Goal: Information Seeking & Learning: Learn about a topic

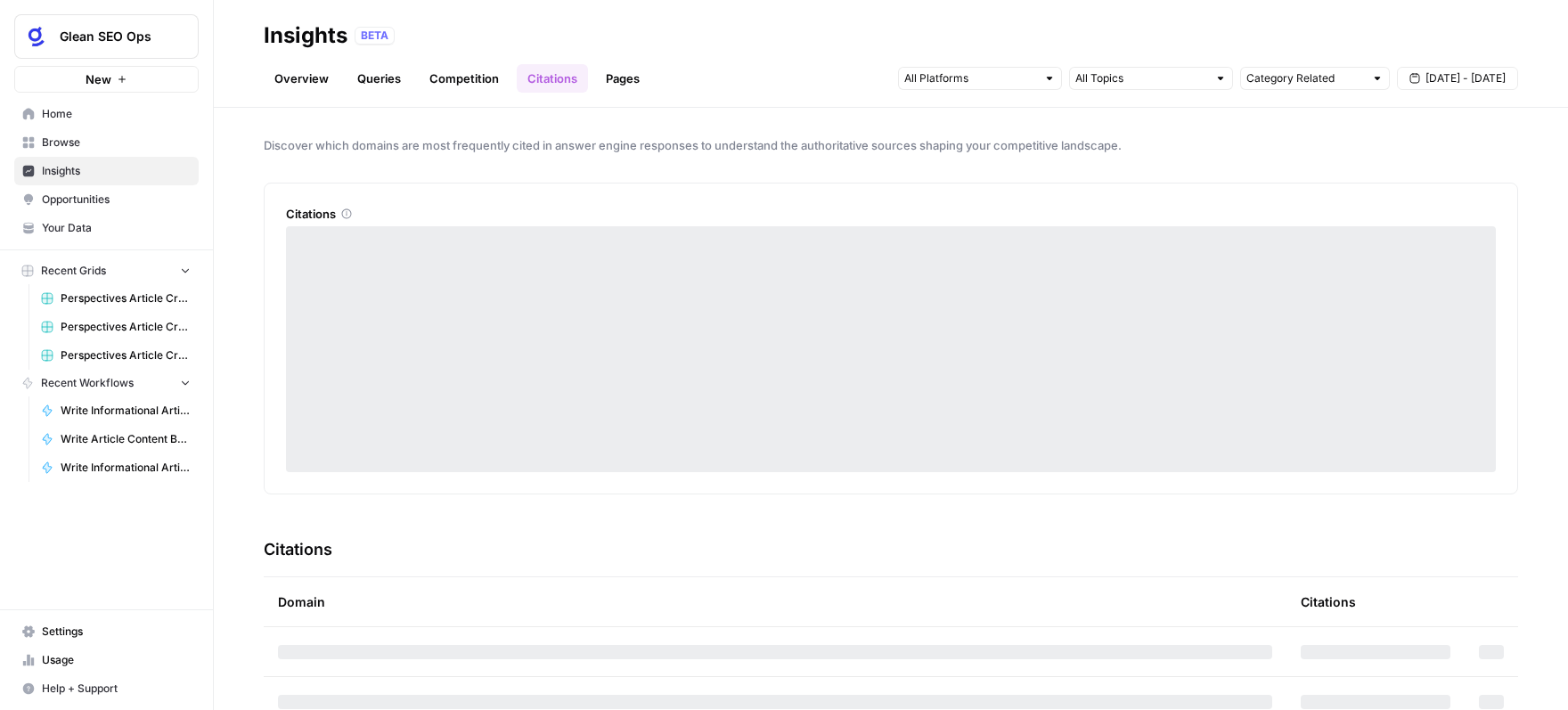
click at [293, 76] on link "Overview" at bounding box center [302, 78] width 75 height 28
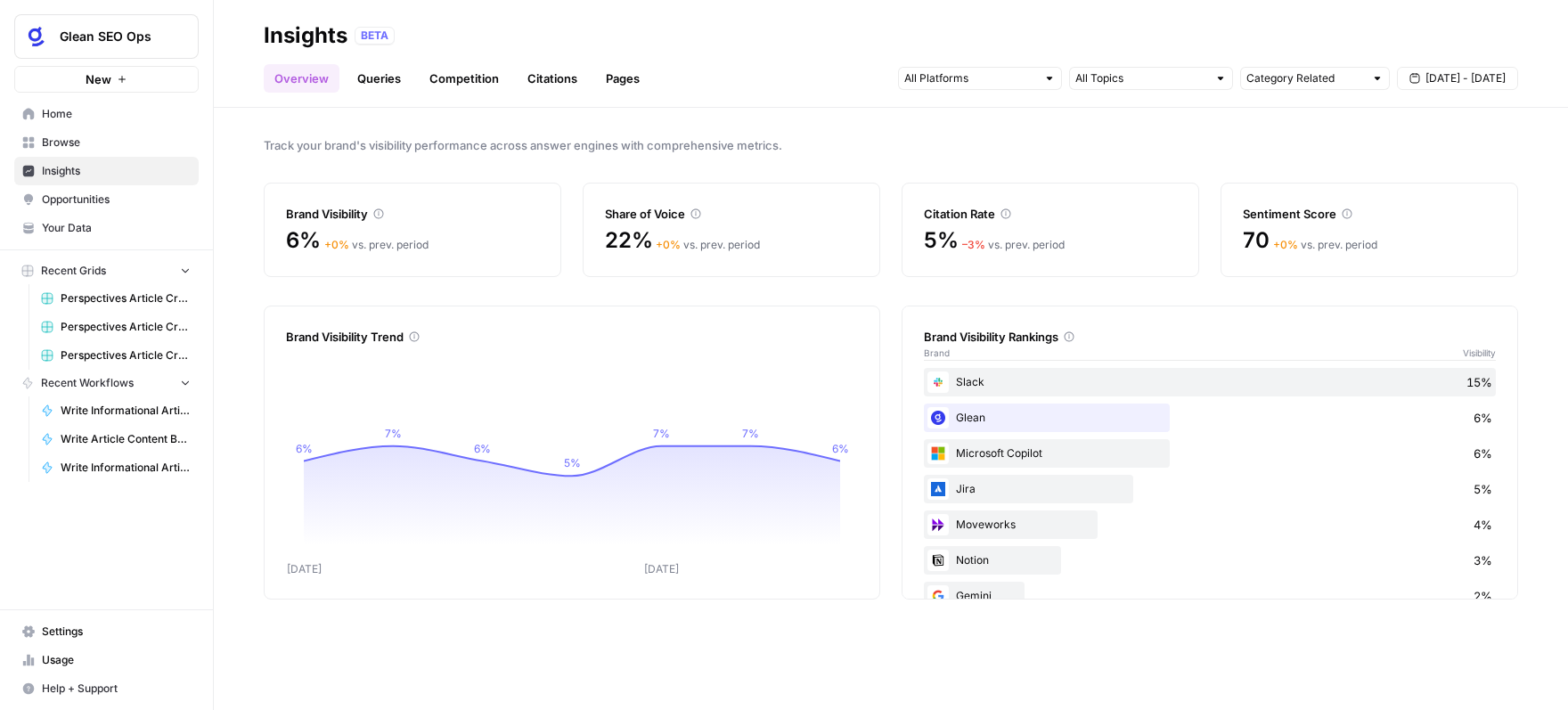
click at [576, 77] on link "Citations" at bounding box center [553, 78] width 72 height 28
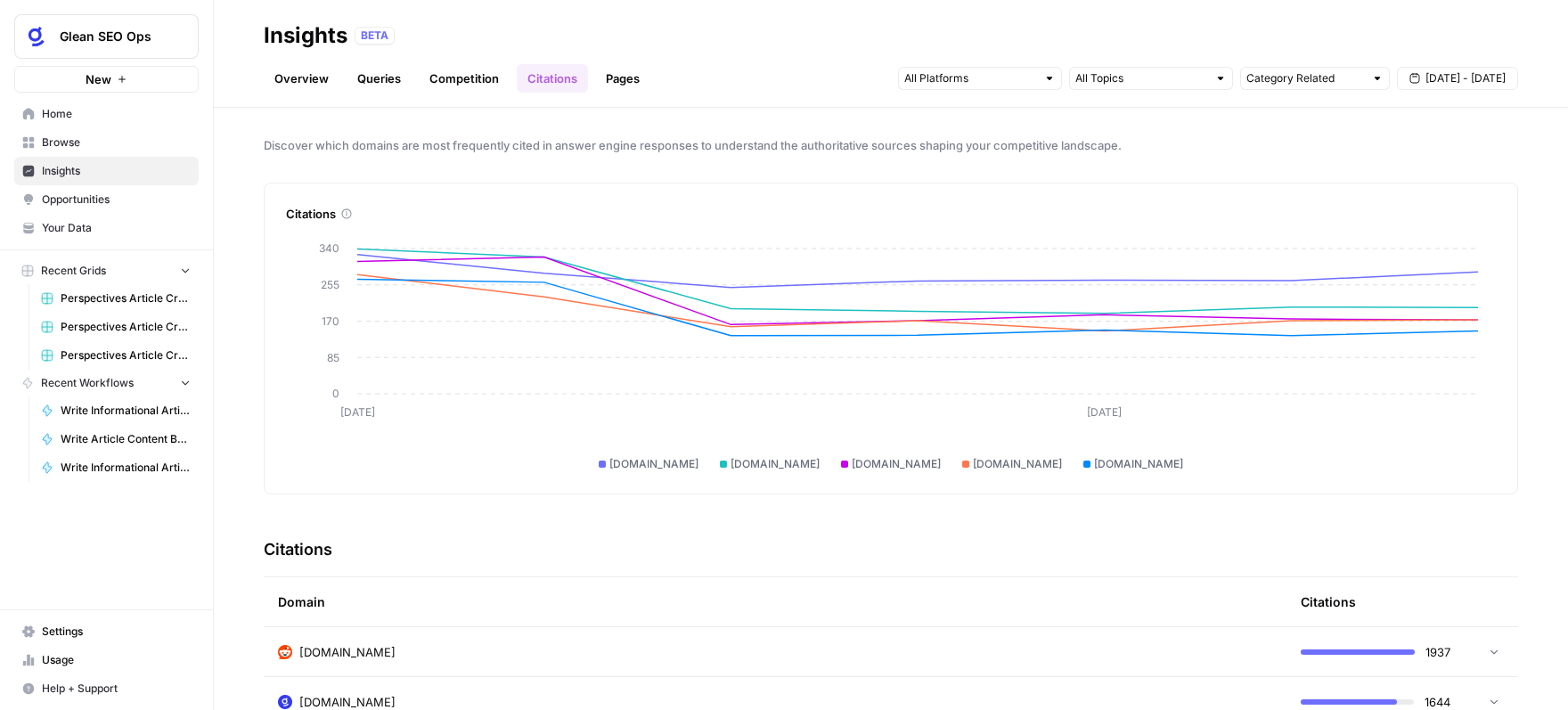
click at [623, 73] on link "Pages" at bounding box center [623, 78] width 56 height 28
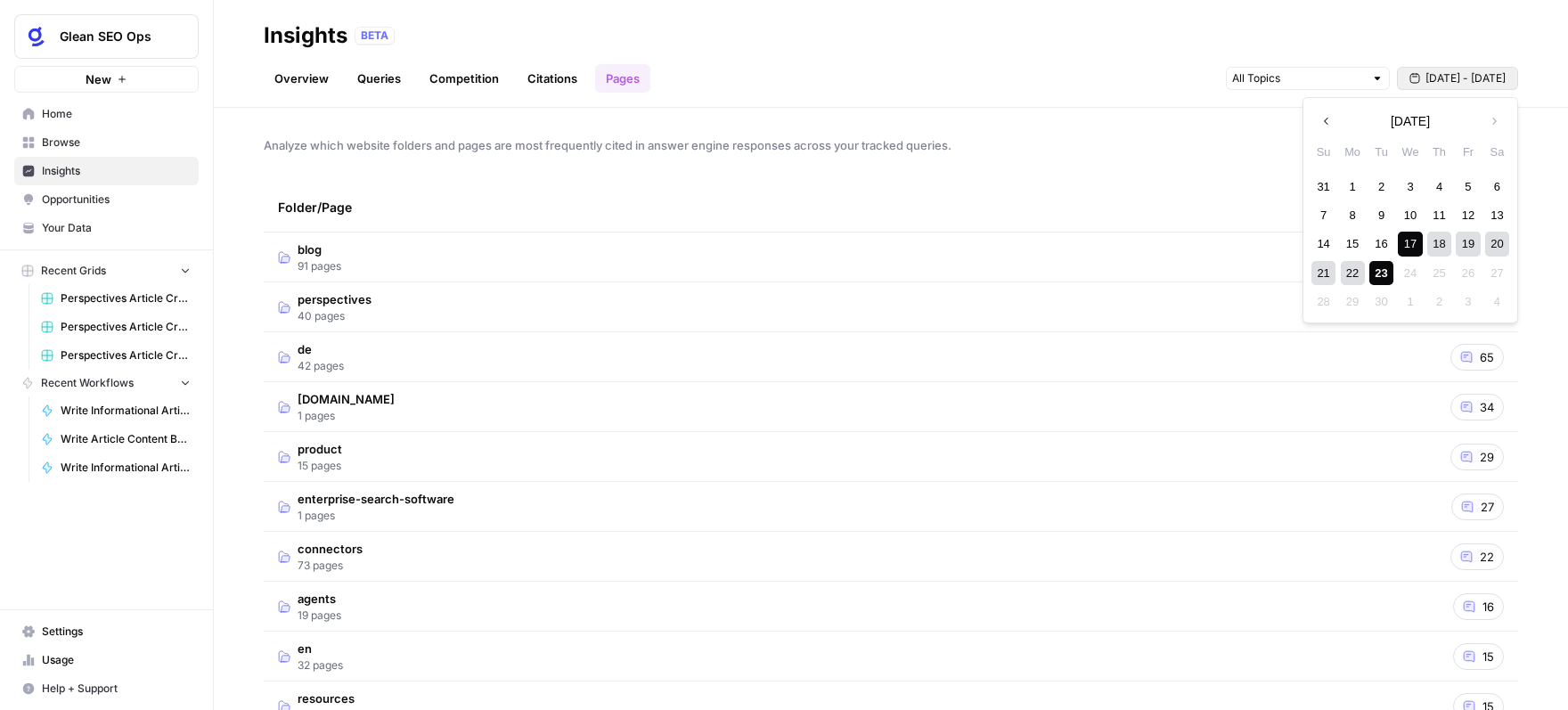
click at [1494, 77] on span "[DATE] - [DATE]" at bounding box center [1465, 78] width 80 height 16
click at [1326, 113] on button "Previous month" at bounding box center [1326, 121] width 32 height 32
click at [1473, 189] on div "1" at bounding box center [1467, 186] width 24 height 24
click at [1497, 112] on button "Next month" at bounding box center [1494, 121] width 32 height 32
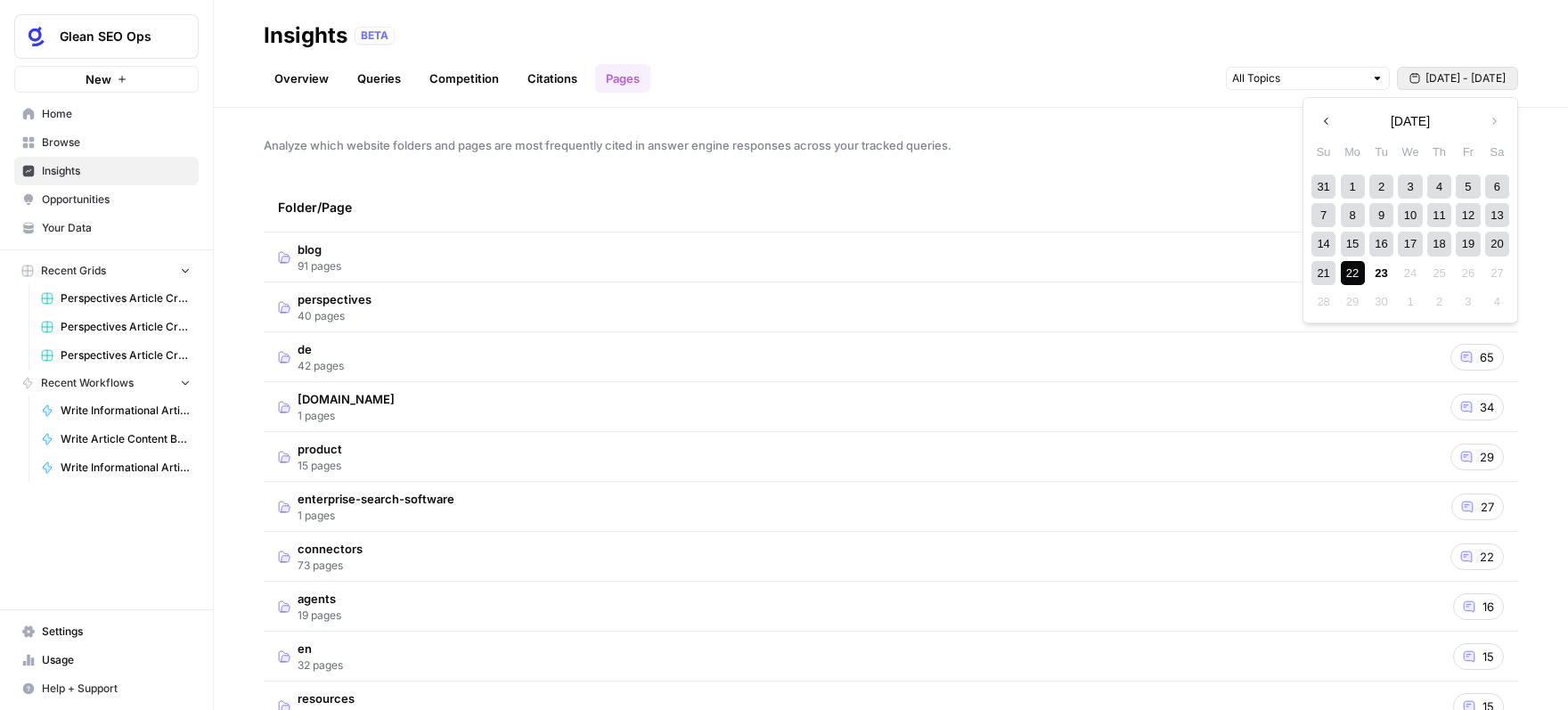
click at [1359, 267] on div "22" at bounding box center [1352, 272] width 24 height 24
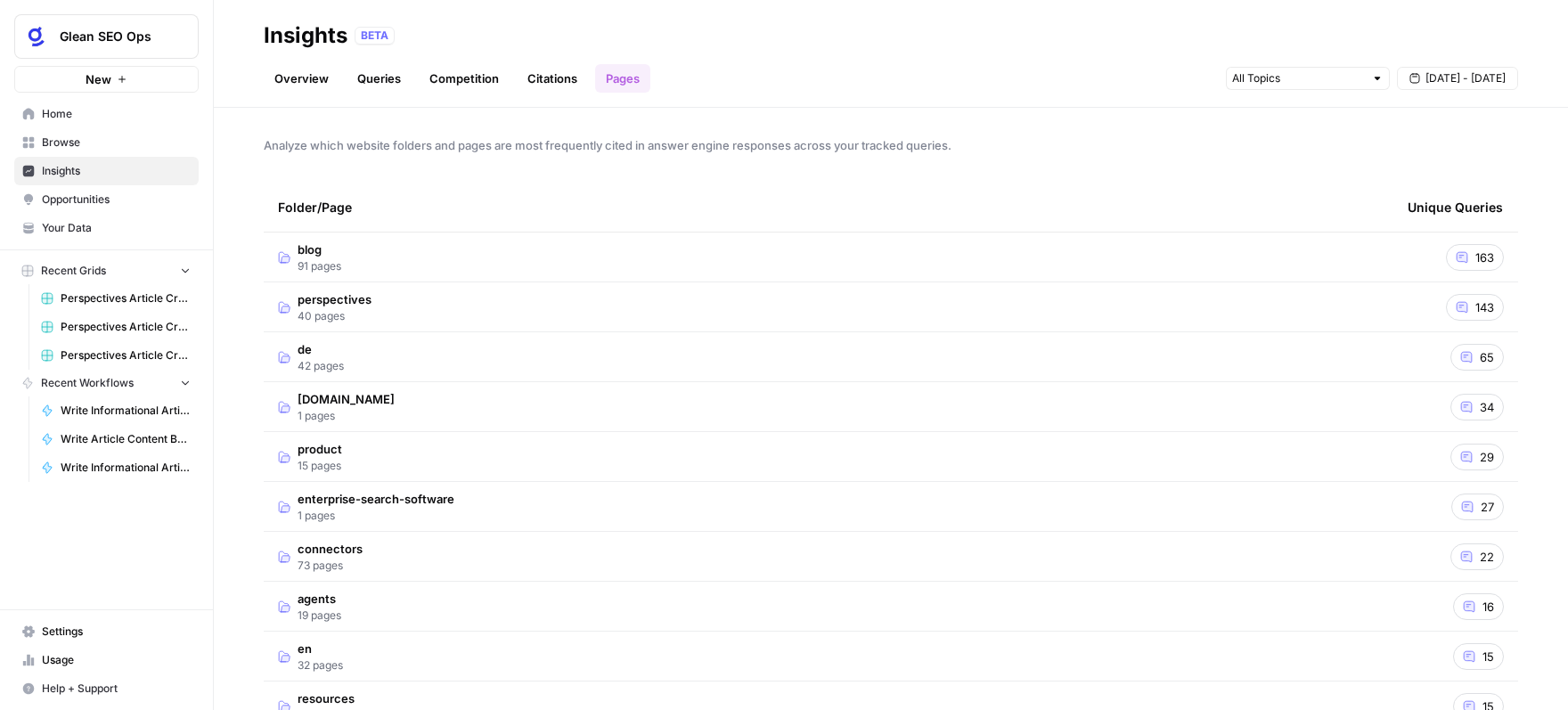
click at [370, 307] on td "perspectives 40 pages" at bounding box center [828, 306] width 1129 height 49
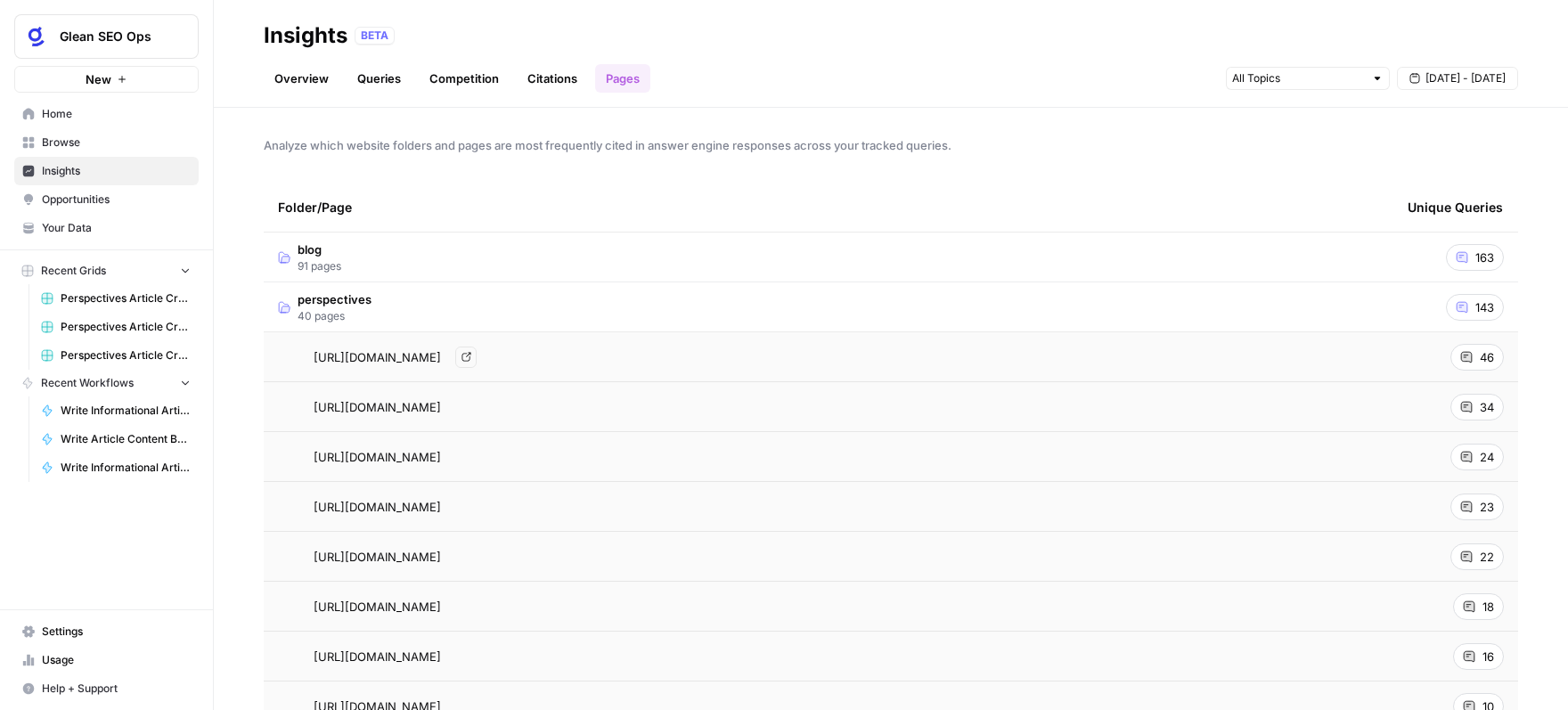
drag, startPoint x: 681, startPoint y: 360, endPoint x: 499, endPoint y: 362, distance: 182.0
click at [499, 362] on div "[URL][DOMAIN_NAME] Go to page" at bounding box center [828, 356] width 1101 height 22
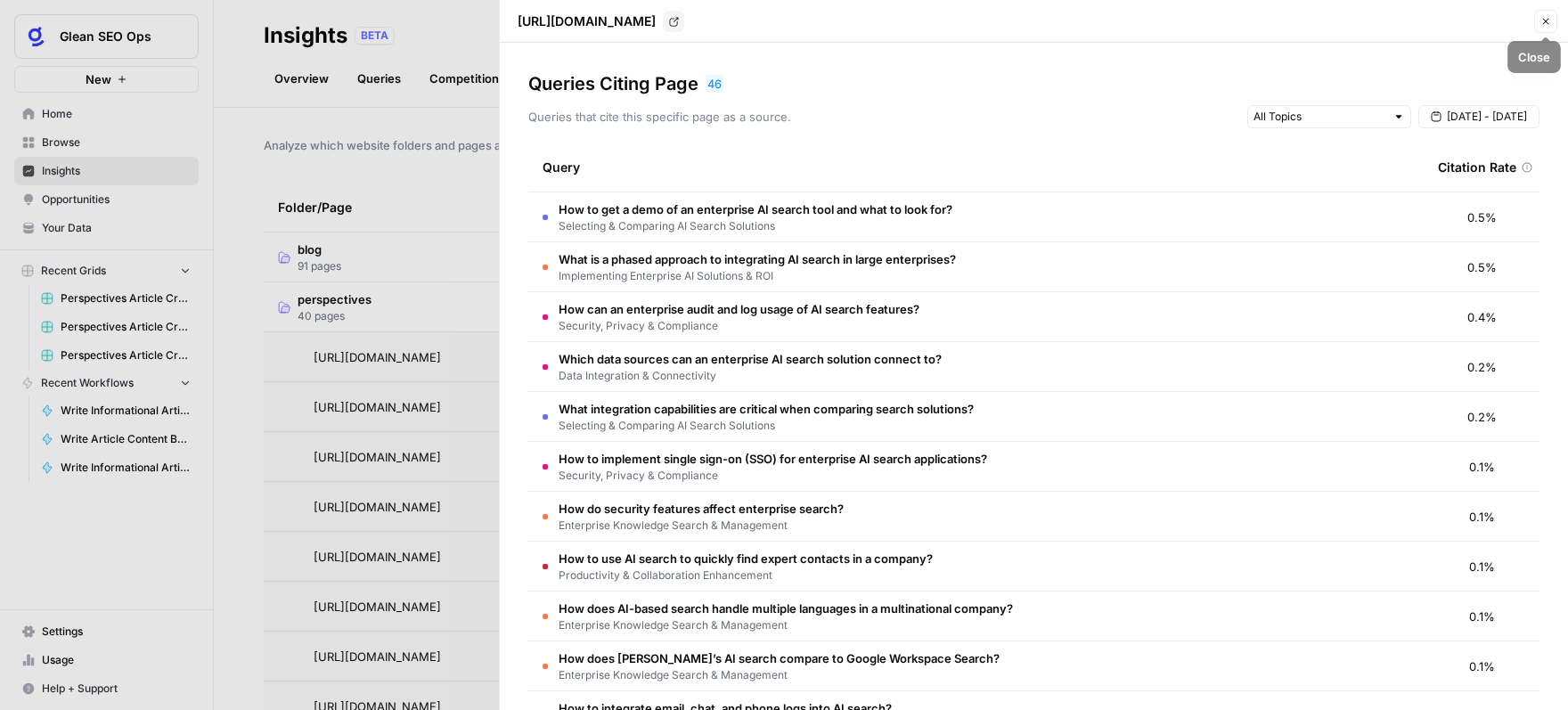
click at [1547, 25] on icon "button" at bounding box center [1545, 21] width 10 height 10
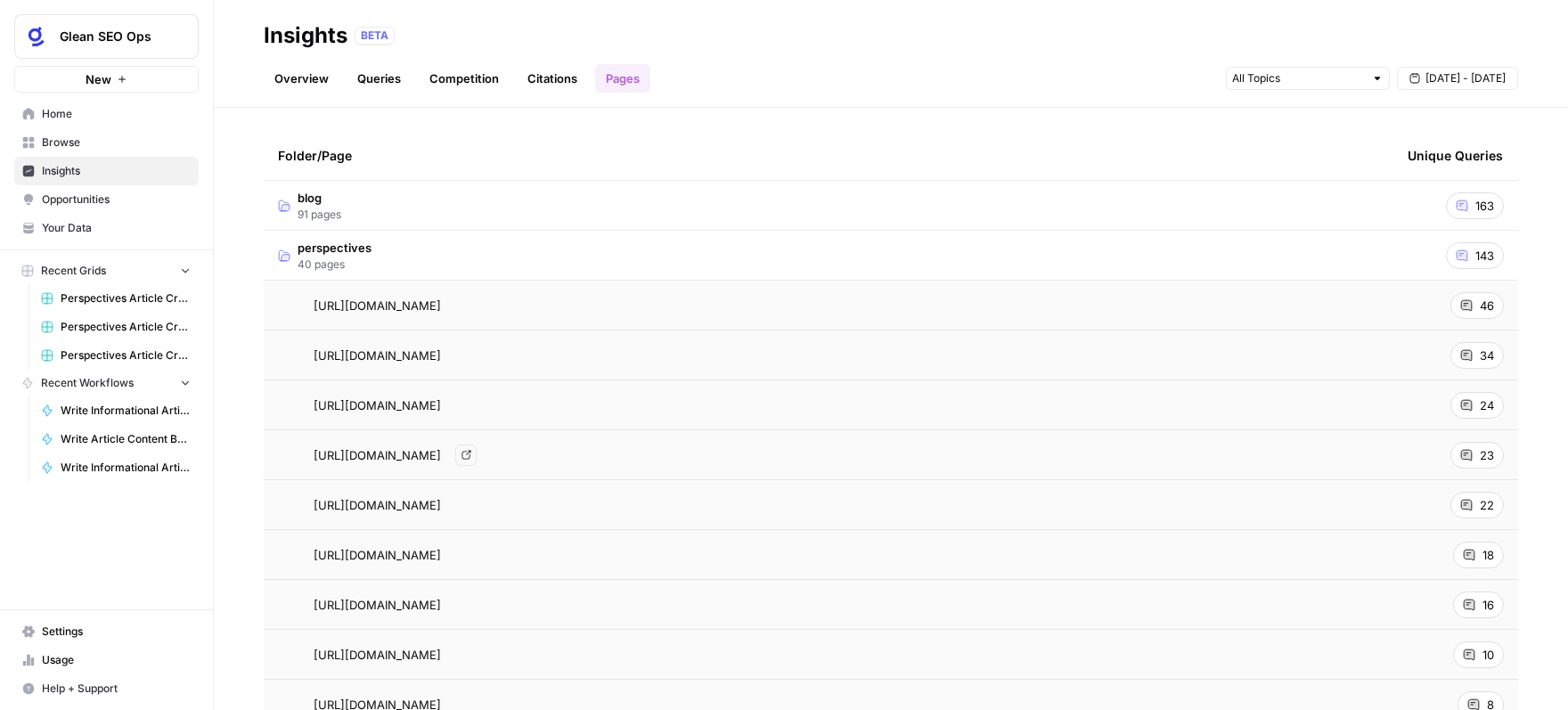
scroll to position [54, 0]
drag, startPoint x: 646, startPoint y: 553, endPoint x: 865, endPoint y: 553, distance: 219.0
click at [441, 553] on span "[URL][DOMAIN_NAME]" at bounding box center [376, 553] width 127 height 18
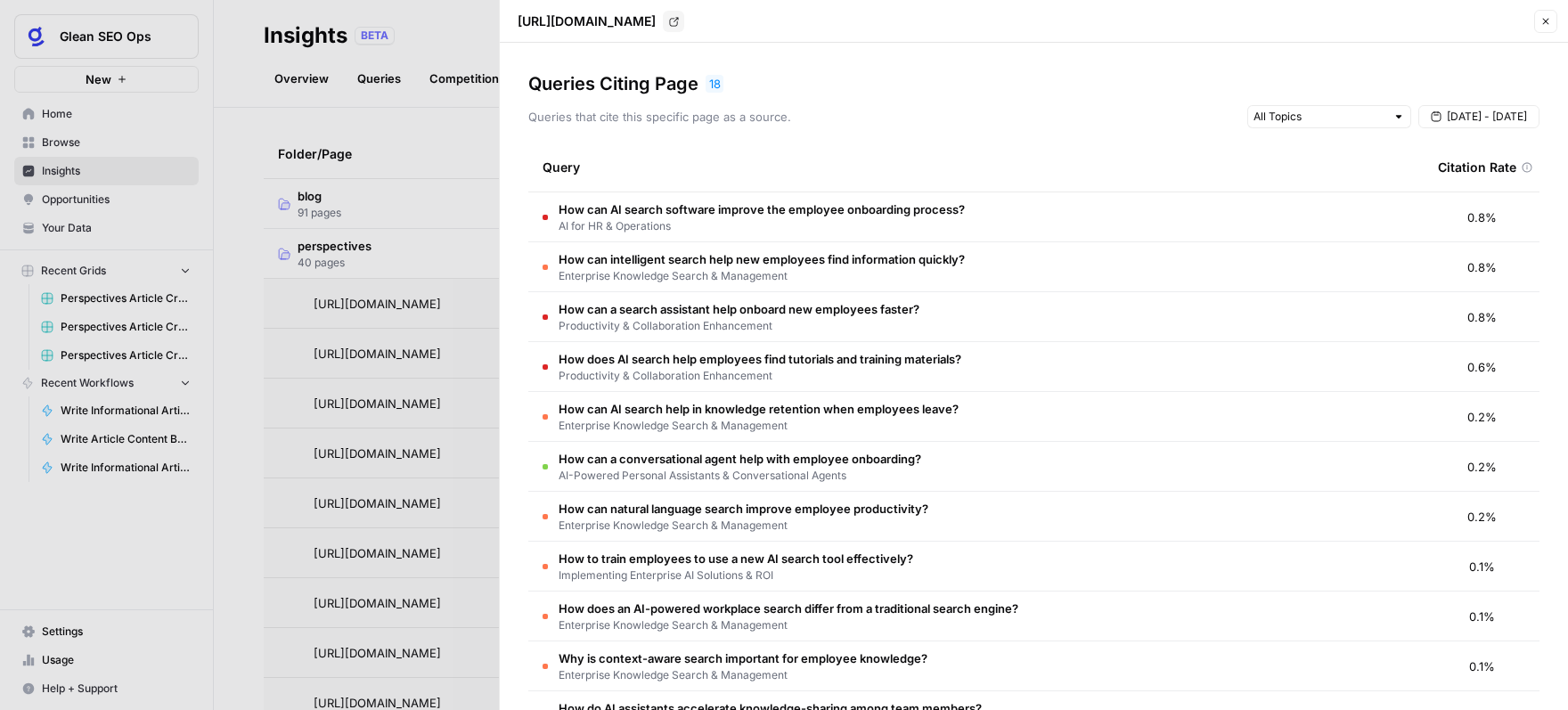
drag, startPoint x: 1543, startPoint y: 26, endPoint x: 1544, endPoint y: 139, distance: 113.0
click at [1544, 26] on button "Close" at bounding box center [1545, 21] width 24 height 24
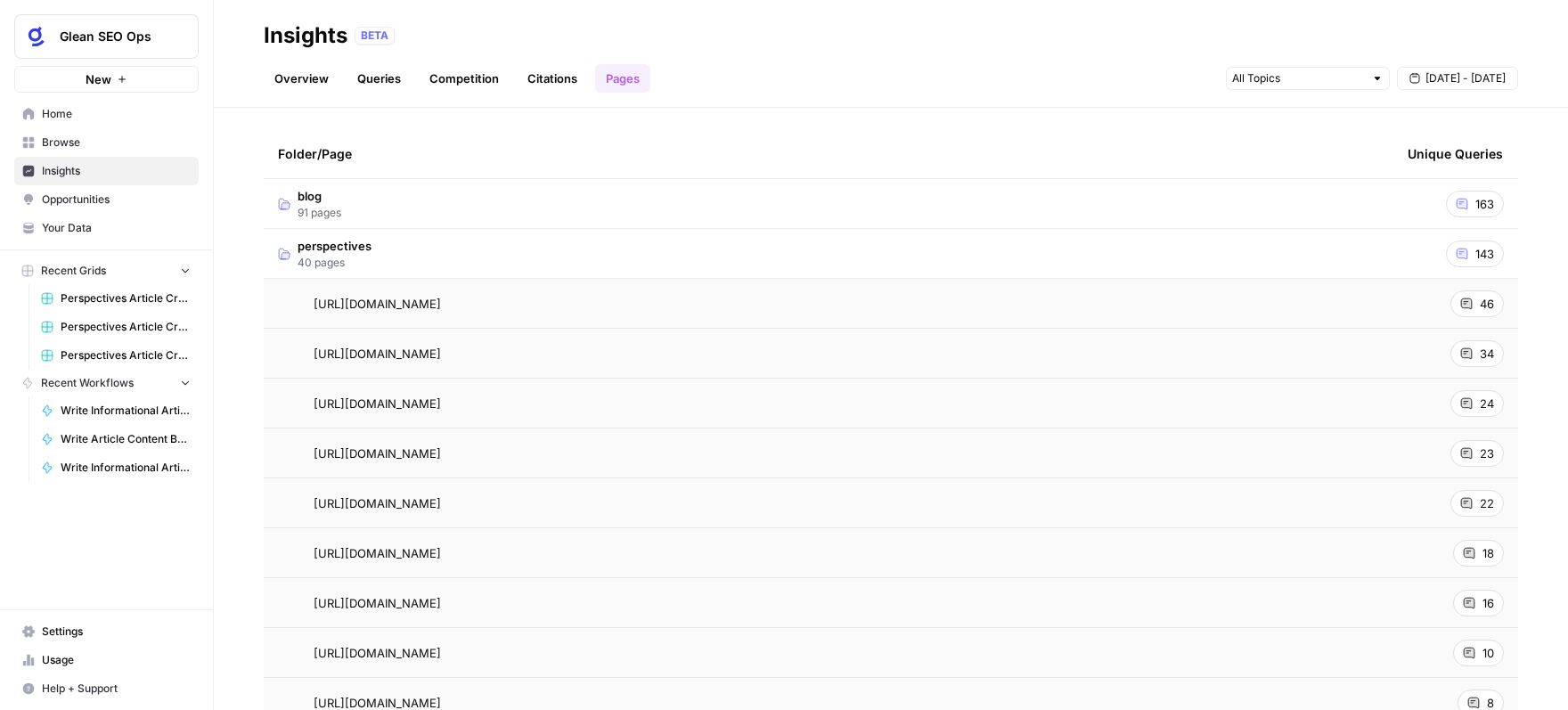
click at [1471, 552] on icon at bounding box center [1469, 553] width 10 height 10
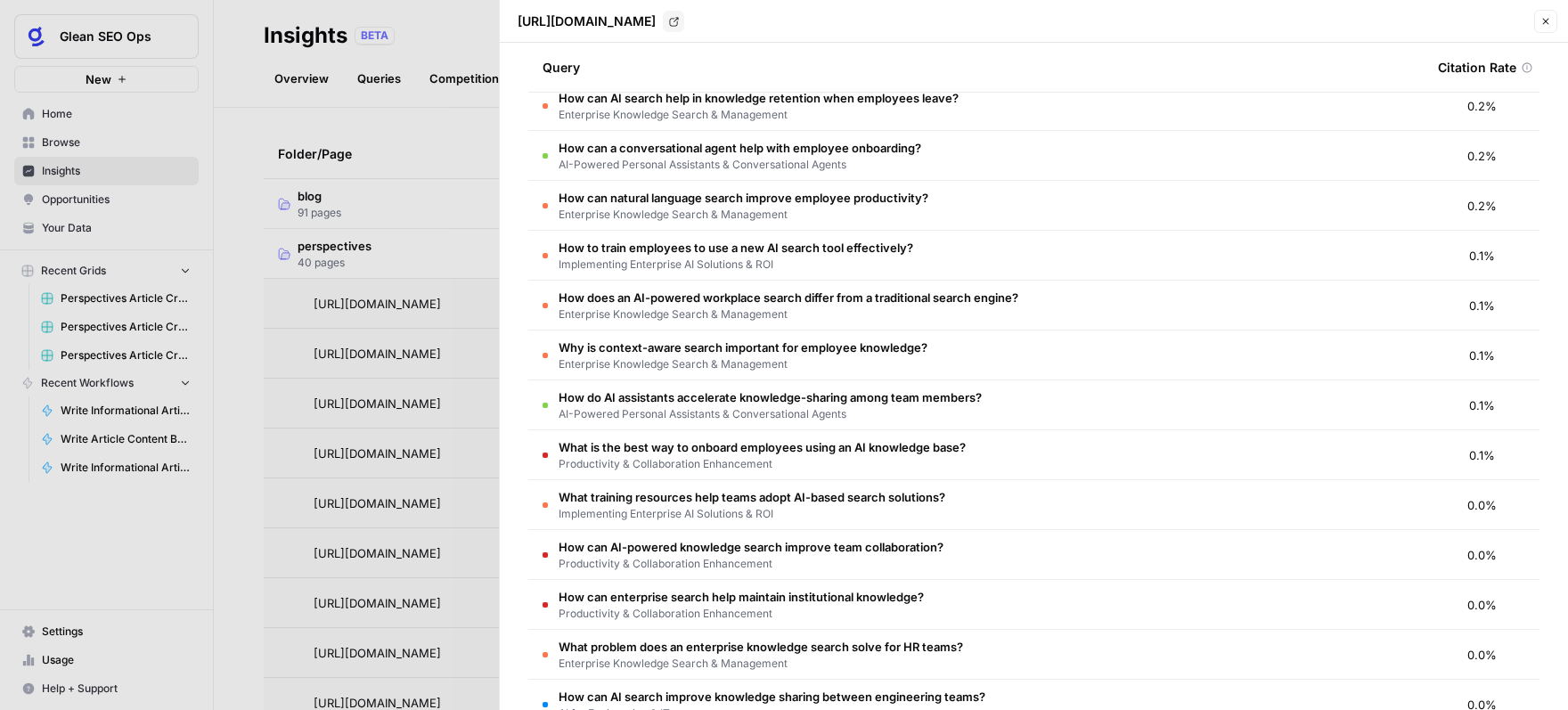
scroll to position [408, 0]
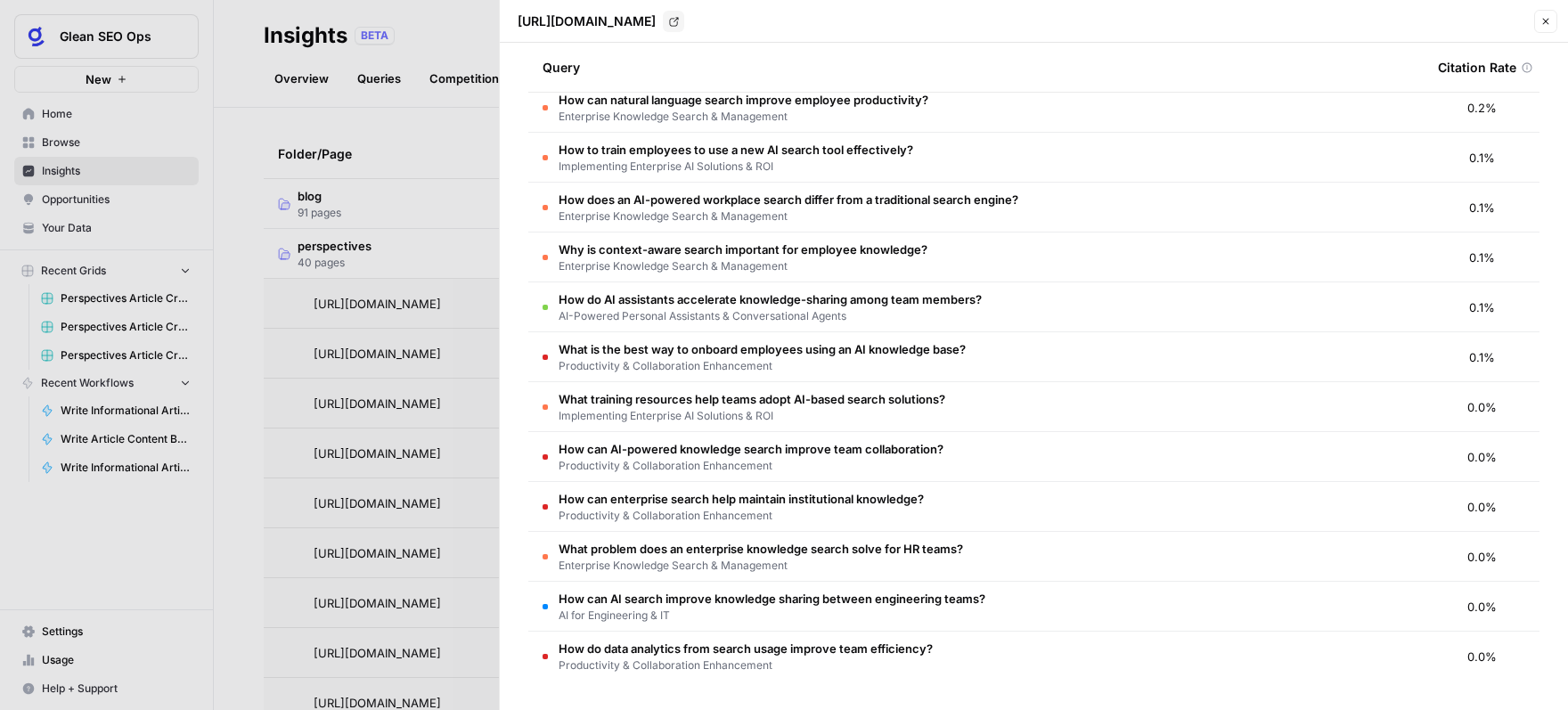
click at [416, 181] on div at bounding box center [784, 355] width 1568 height 710
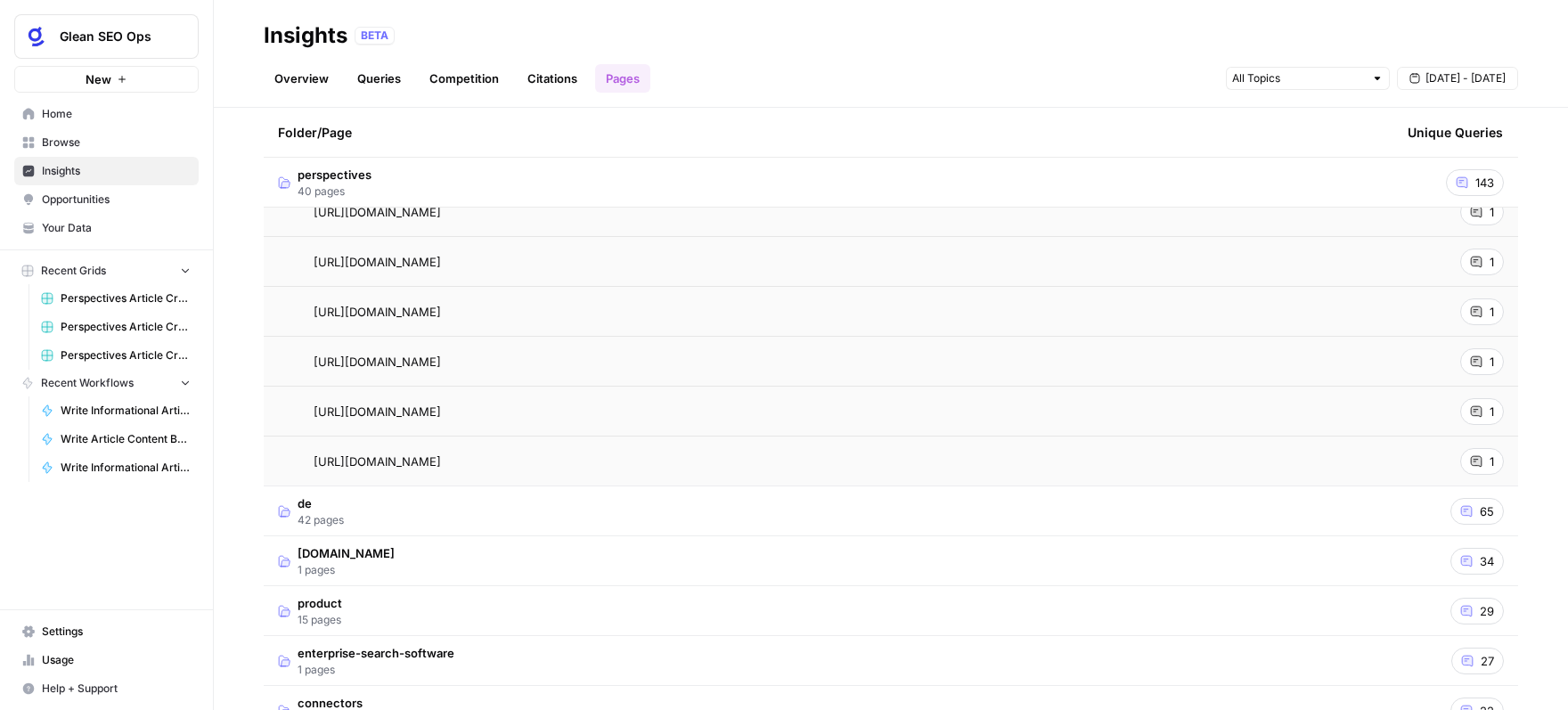
scroll to position [1831, 0]
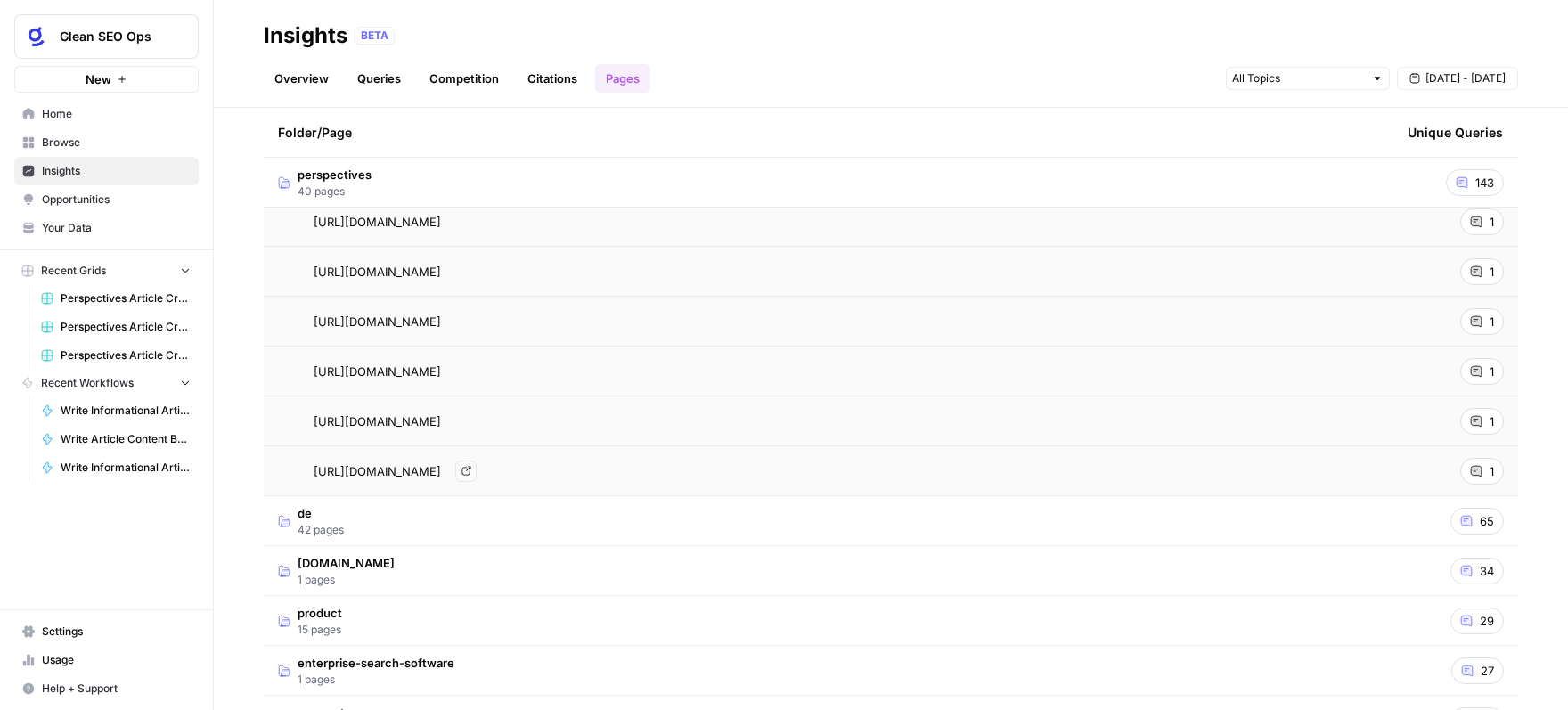
drag, startPoint x: 800, startPoint y: 472, endPoint x: 323, endPoint y: 470, distance: 477.0
click at [323, 470] on div "[URL][DOMAIN_NAME] Go to page" at bounding box center [828, 471] width 1101 height 22
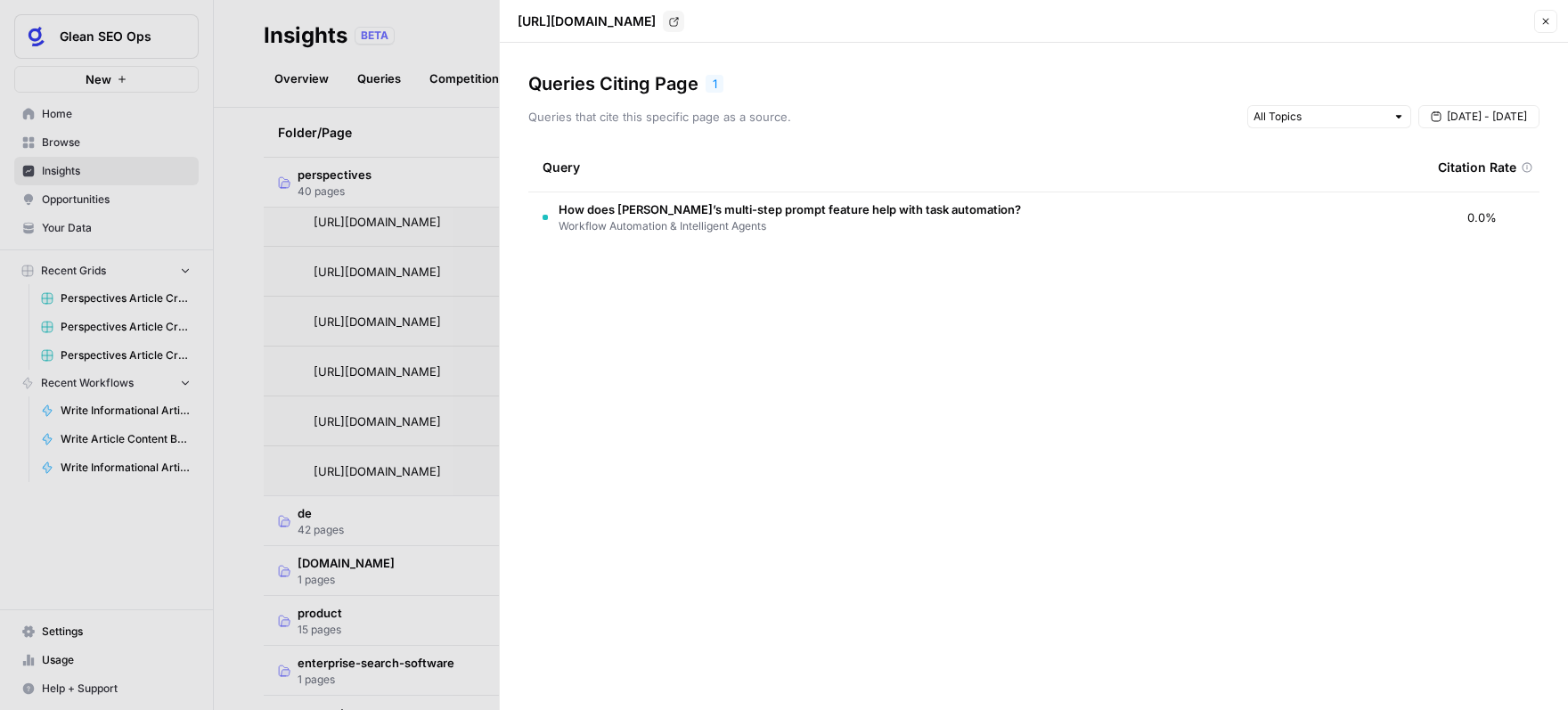
click at [1553, 23] on button "Close" at bounding box center [1545, 21] width 24 height 24
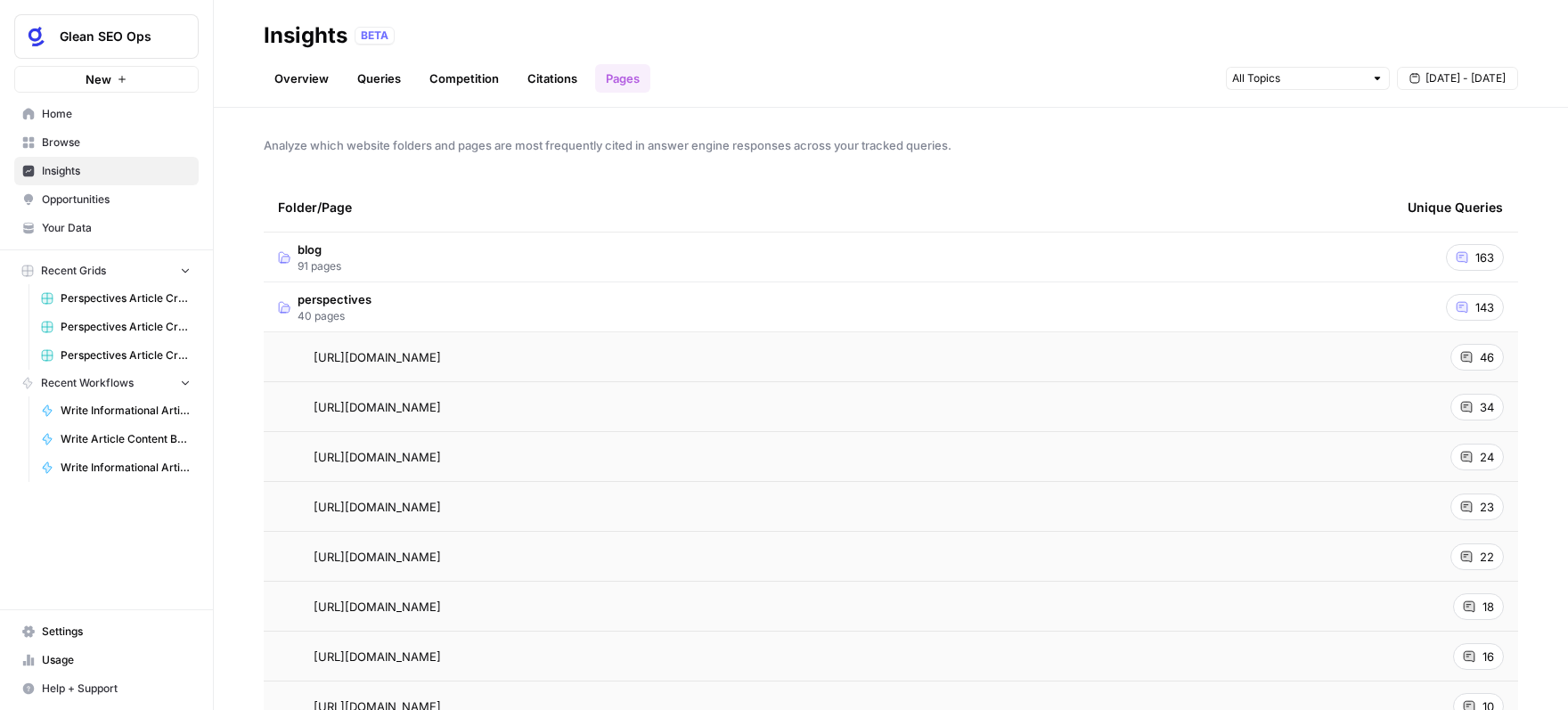
click at [301, 80] on link "Overview" at bounding box center [302, 78] width 75 height 28
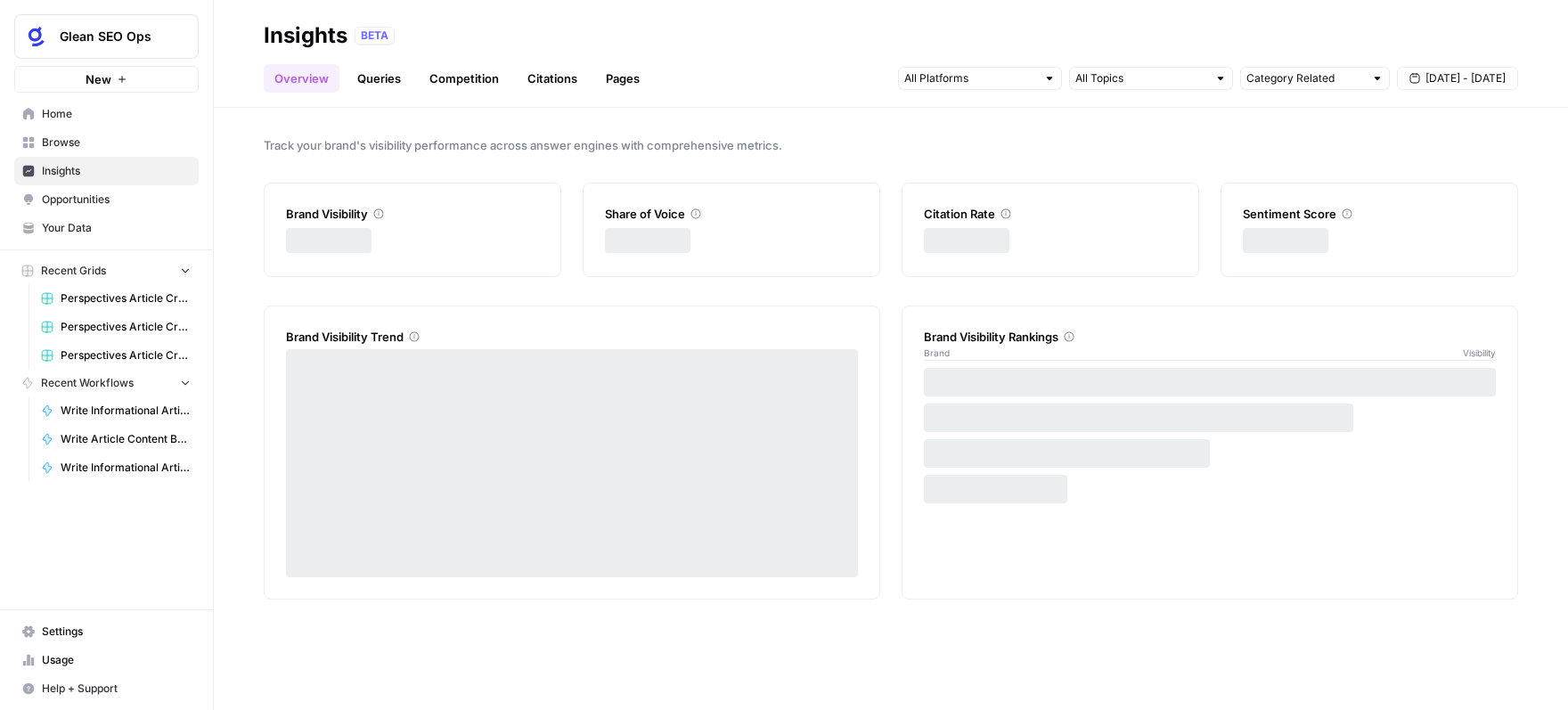
click at [382, 69] on link "Queries" at bounding box center [378, 78] width 65 height 28
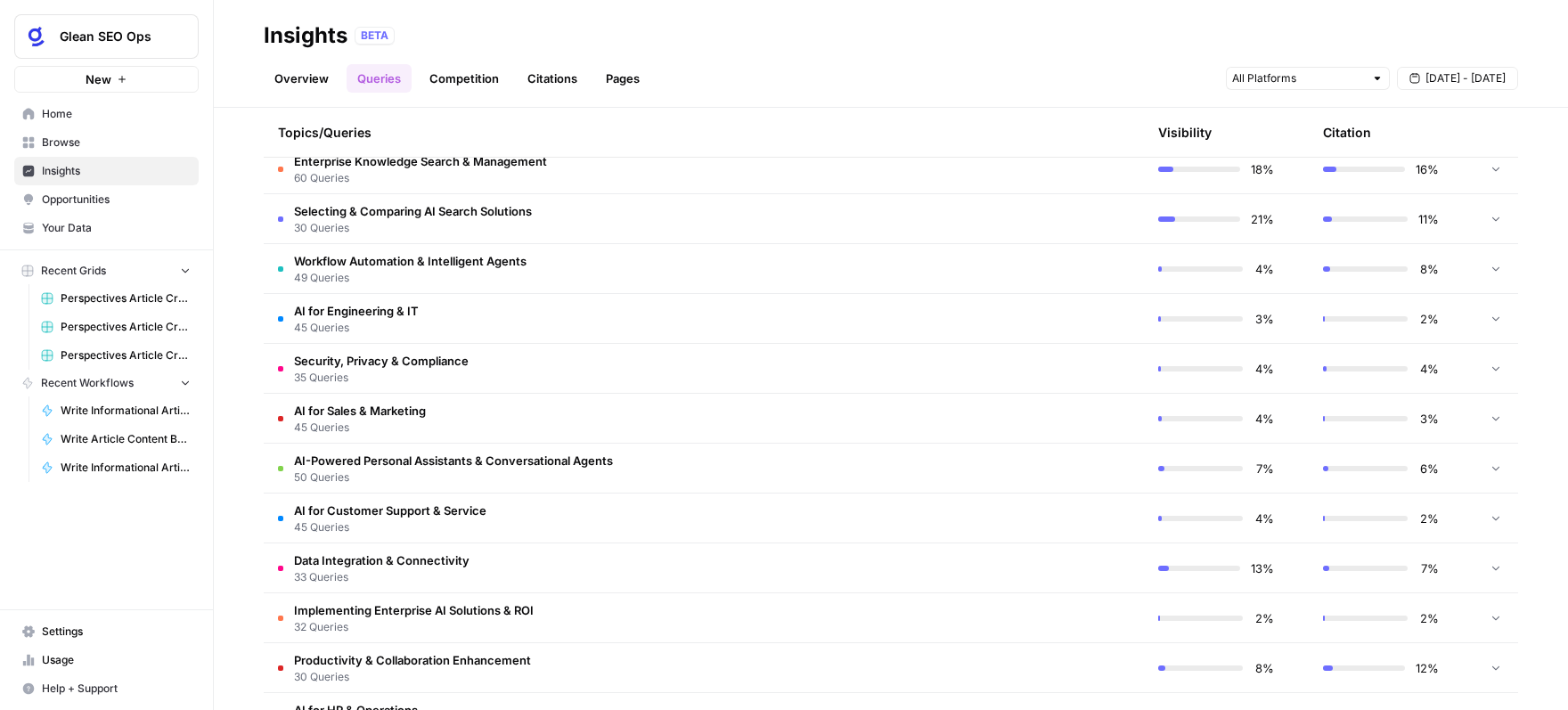
scroll to position [490, 0]
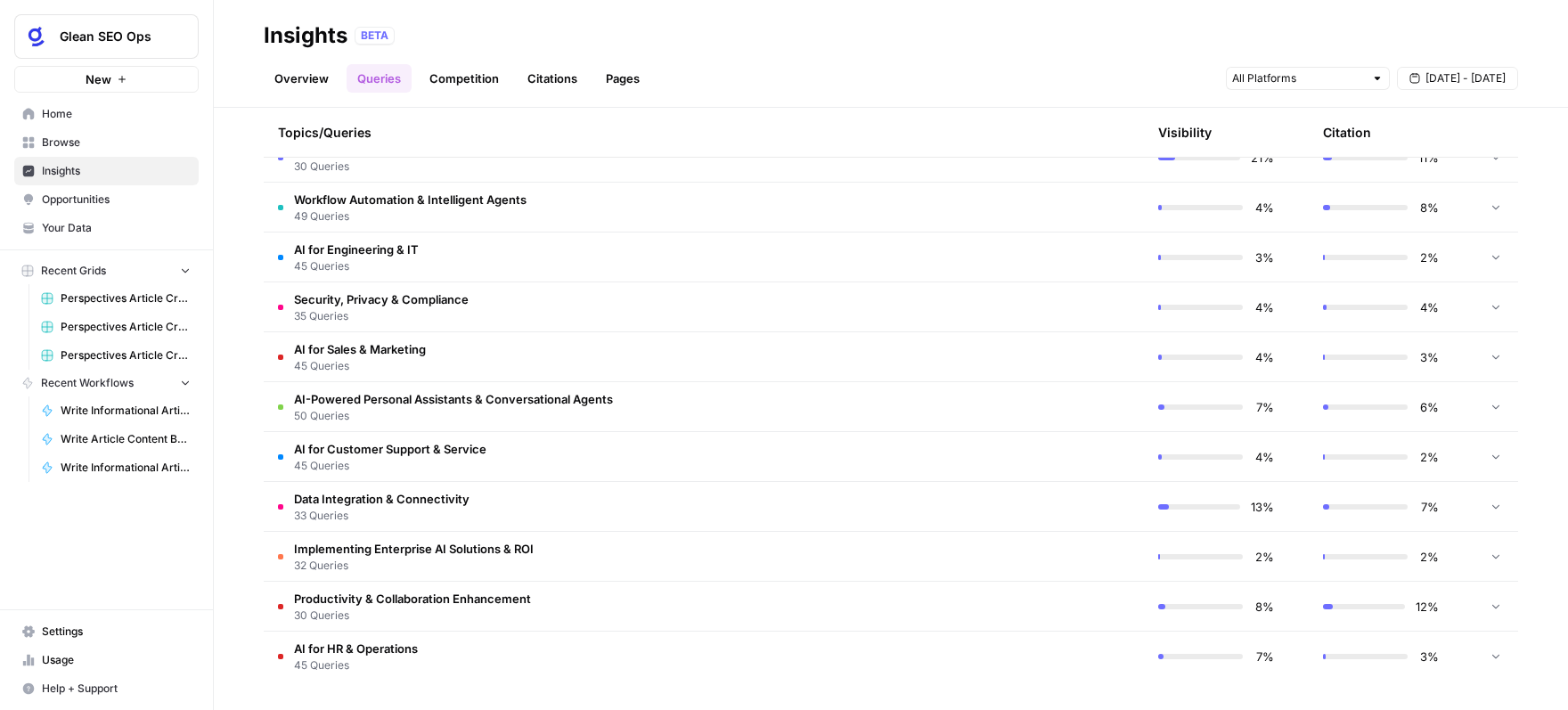
click at [333, 654] on span "AI for HR & Operations" at bounding box center [356, 648] width 124 height 18
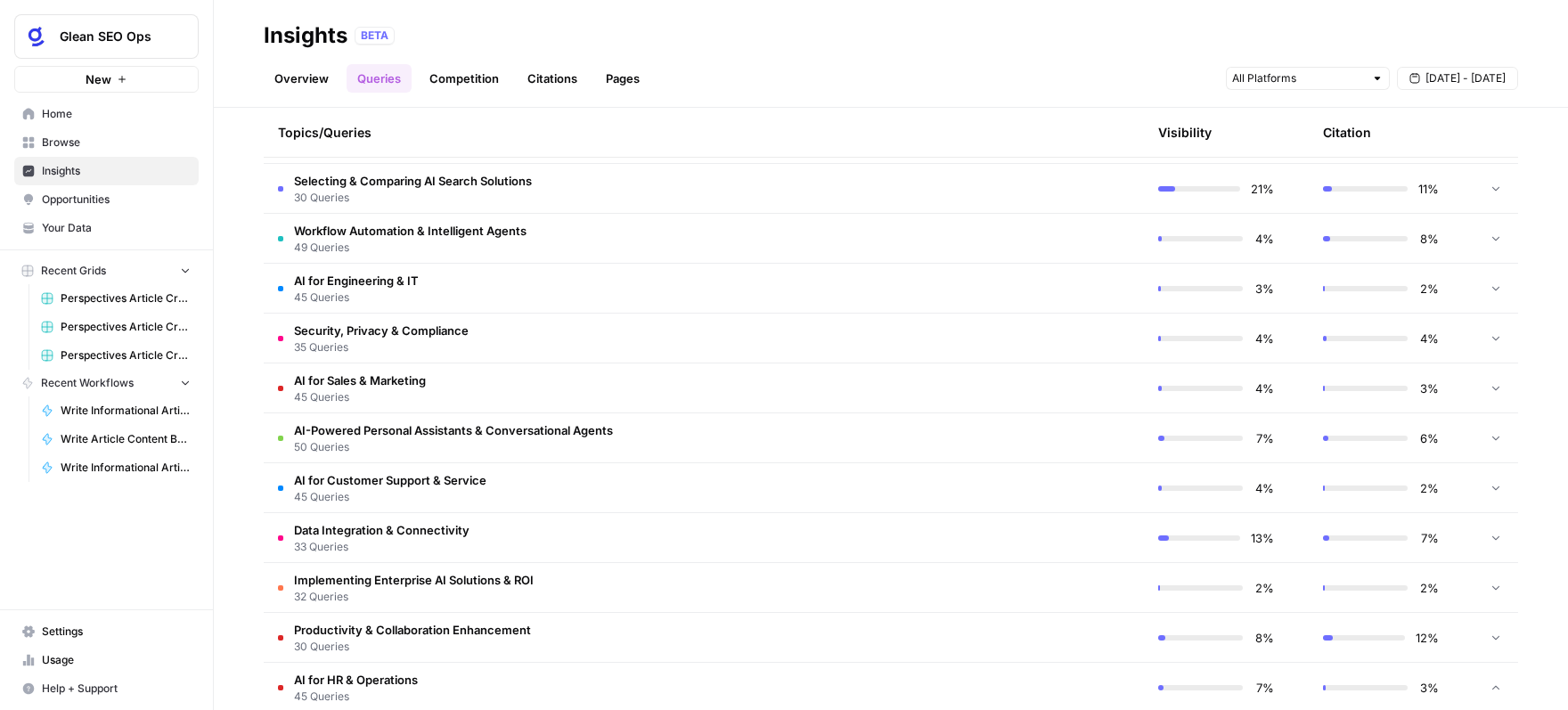
scroll to position [504, 0]
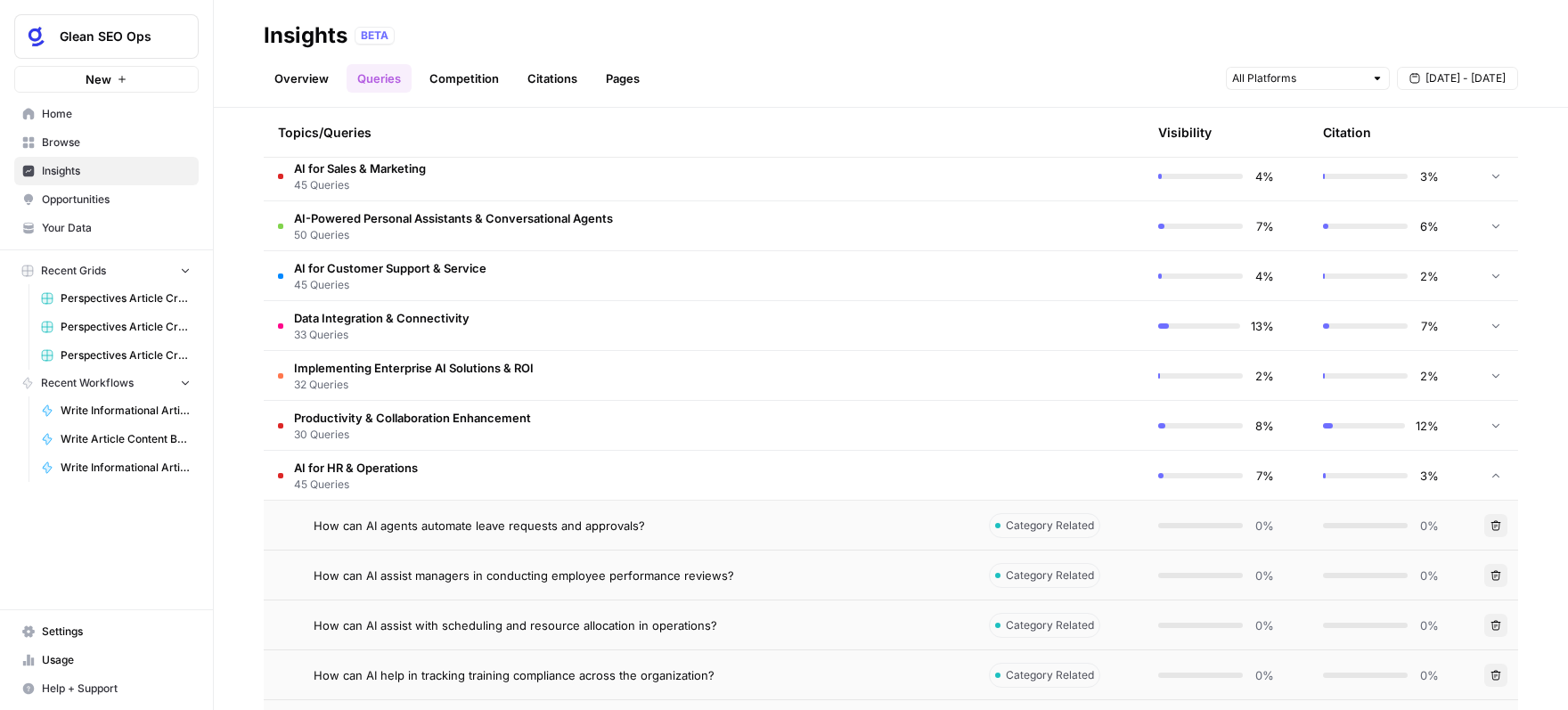
click at [454, 472] on td "AI for HR & Operations 45 Queries" at bounding box center [620, 475] width 711 height 49
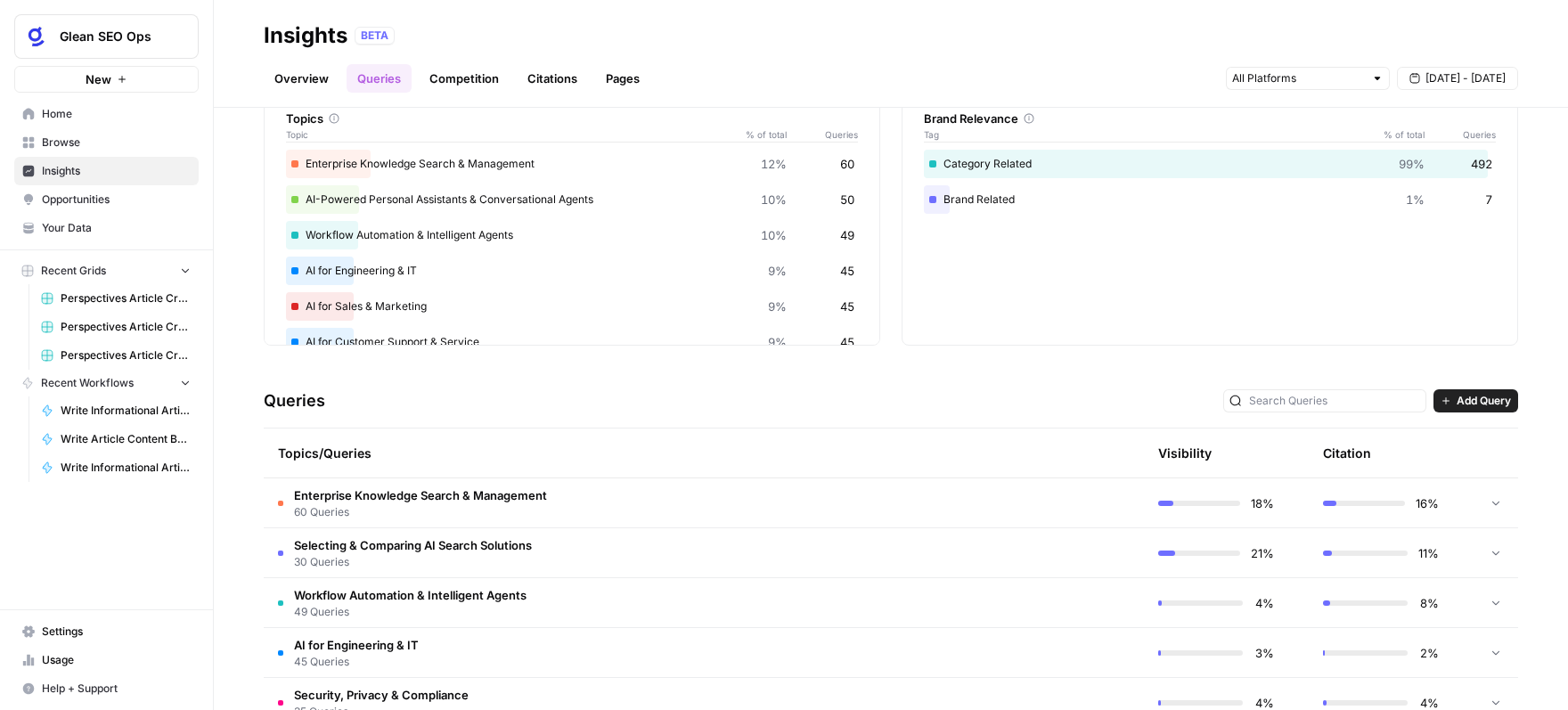
scroll to position [111, 0]
